Goal: Find specific page/section: Find specific page/section

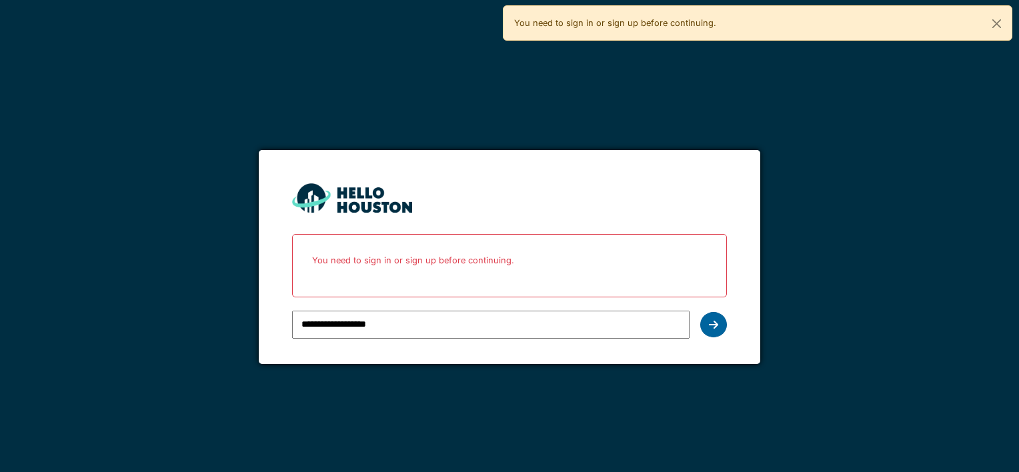
click at [706, 323] on div at bounding box center [713, 324] width 27 height 25
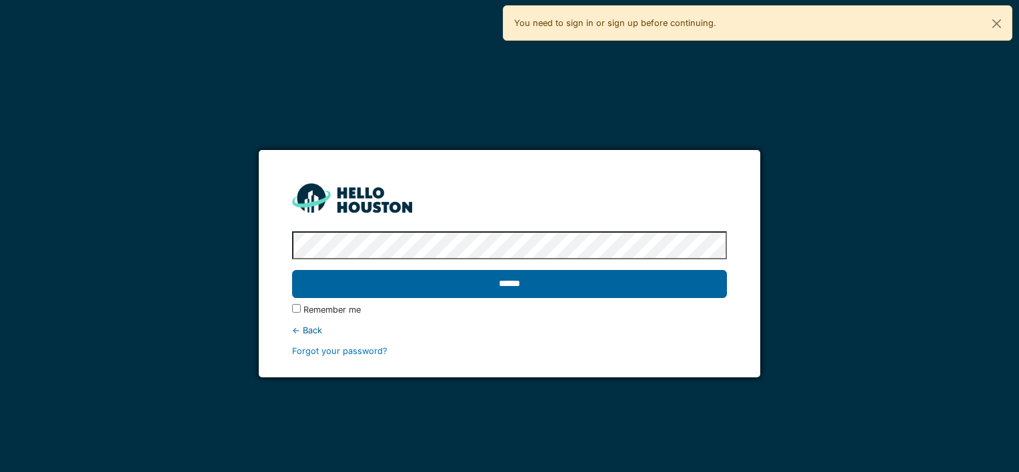
click at [547, 287] on input "******" at bounding box center [509, 284] width 434 height 28
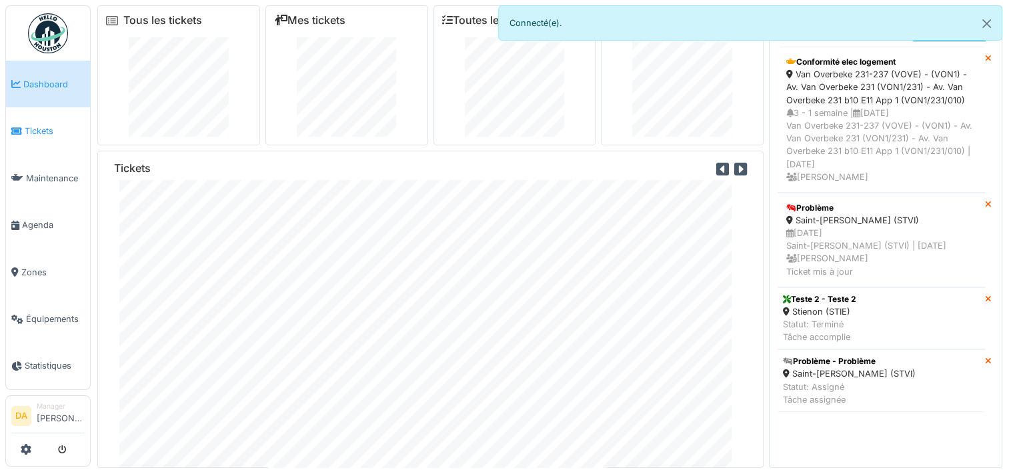
click at [32, 127] on span "Tickets" at bounding box center [55, 131] width 60 height 13
